Goal: Task Accomplishment & Management: Manage account settings

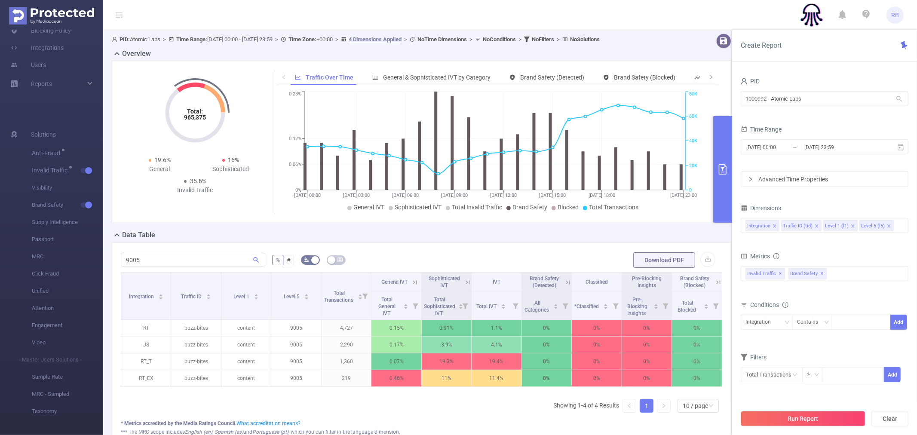
scroll to position [0, 1]
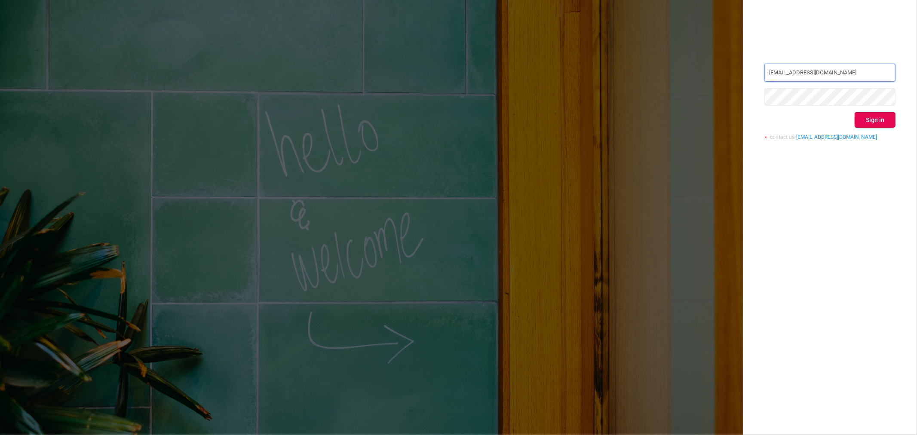
click at [845, 71] on input "rami.belisha@flashtalkin.com" at bounding box center [830, 73] width 131 height 18
type input "rbelisha@mediaocean.com"
drag, startPoint x: 854, startPoint y: 182, endPoint x: 855, endPoint y: 175, distance: 7.4
click at [854, 182] on div "rbelisha@mediaocean.com Sign in contact us info@protected.media" at bounding box center [830, 217] width 174 height 435
click at [872, 123] on button "Sign in" at bounding box center [875, 119] width 41 height 15
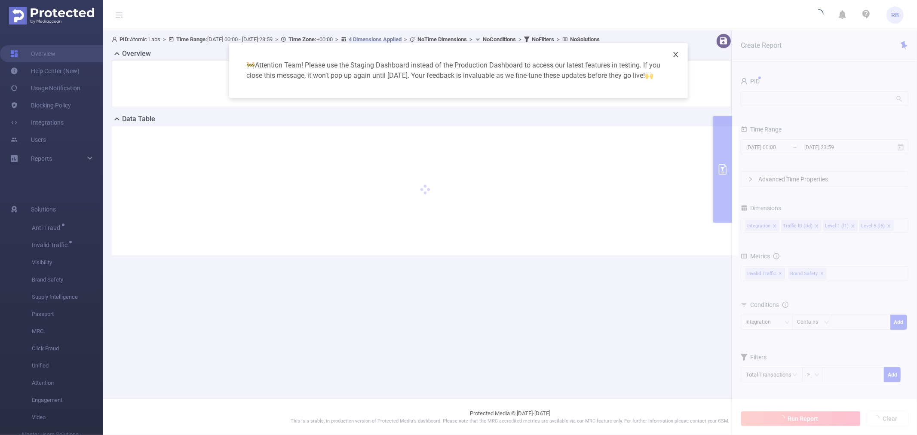
click at [681, 52] on span "Close" at bounding box center [676, 55] width 24 height 24
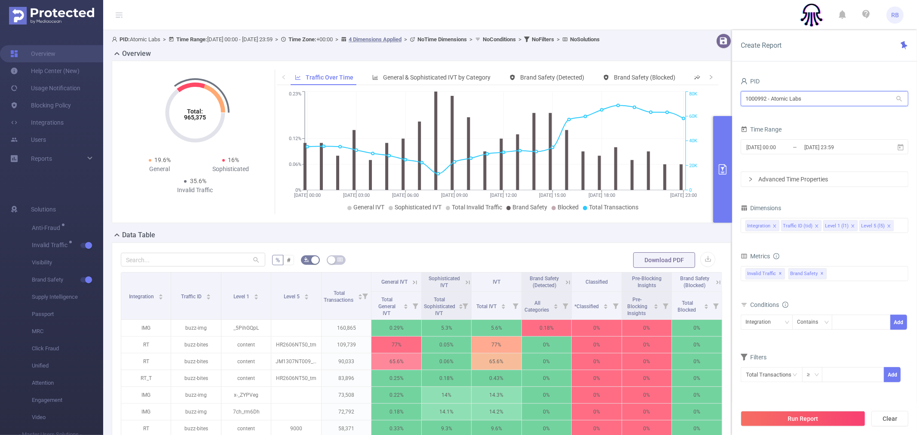
click at [765, 101] on input "1000992 - Atomic Labs" at bounding box center [825, 98] width 168 height 15
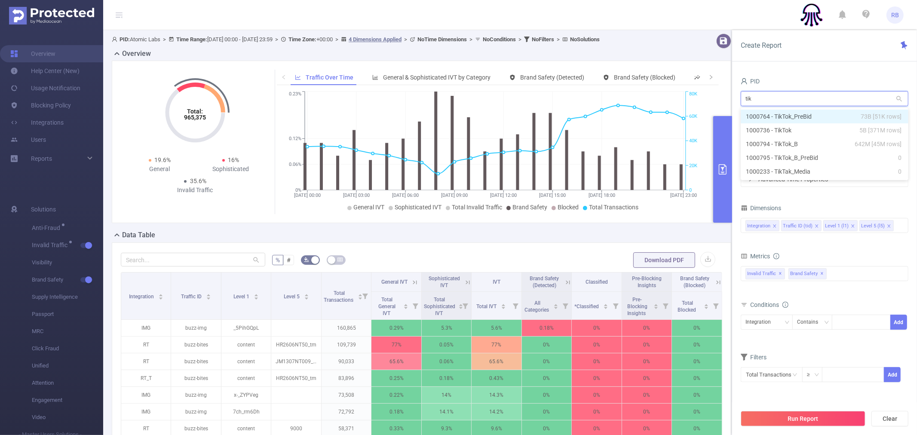
type input "tik"
